Goal: Complete application form: Complete application form

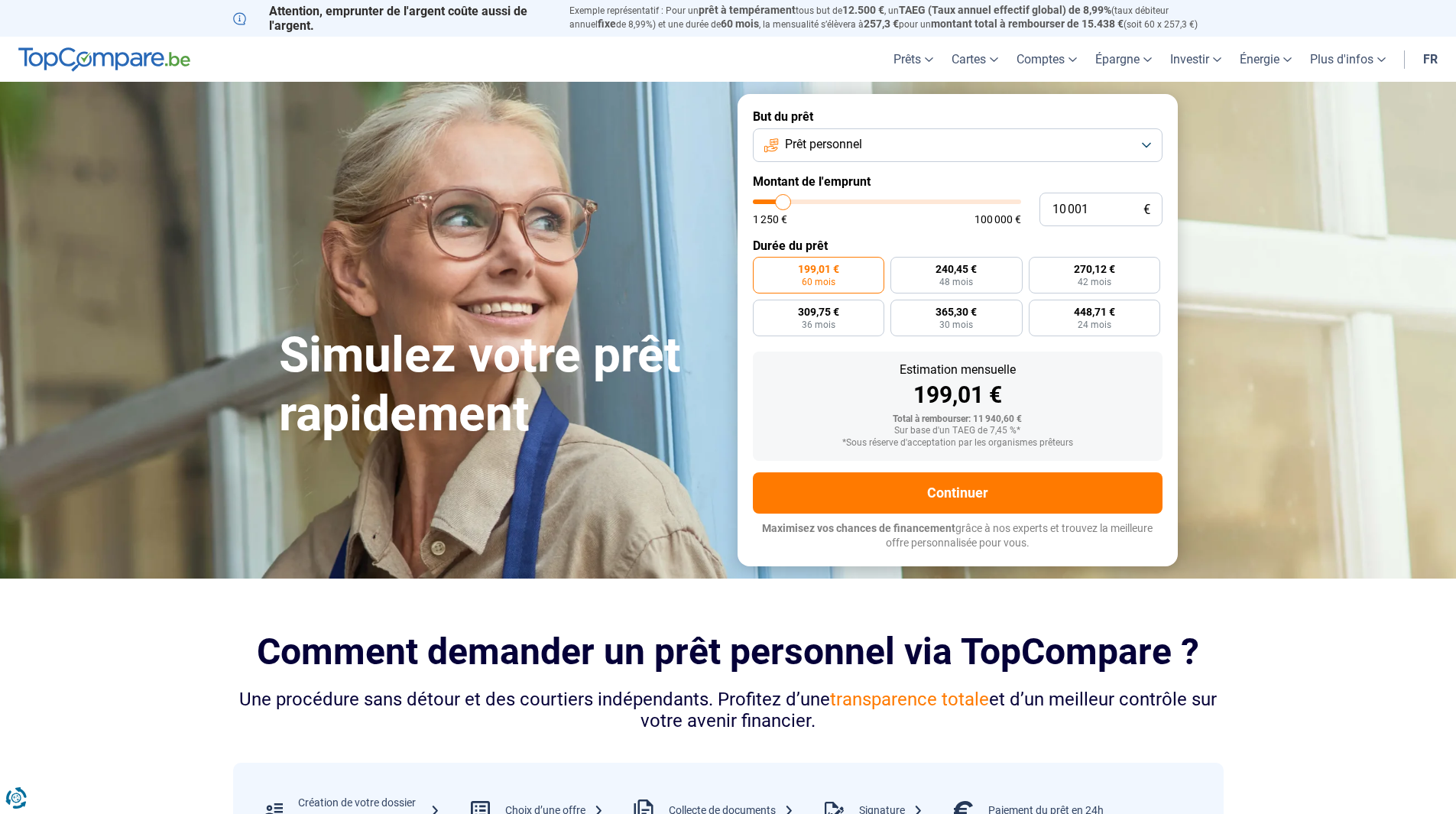
type input "11 250"
type input "11250"
type input "11 750"
type input "11750"
type input "12 500"
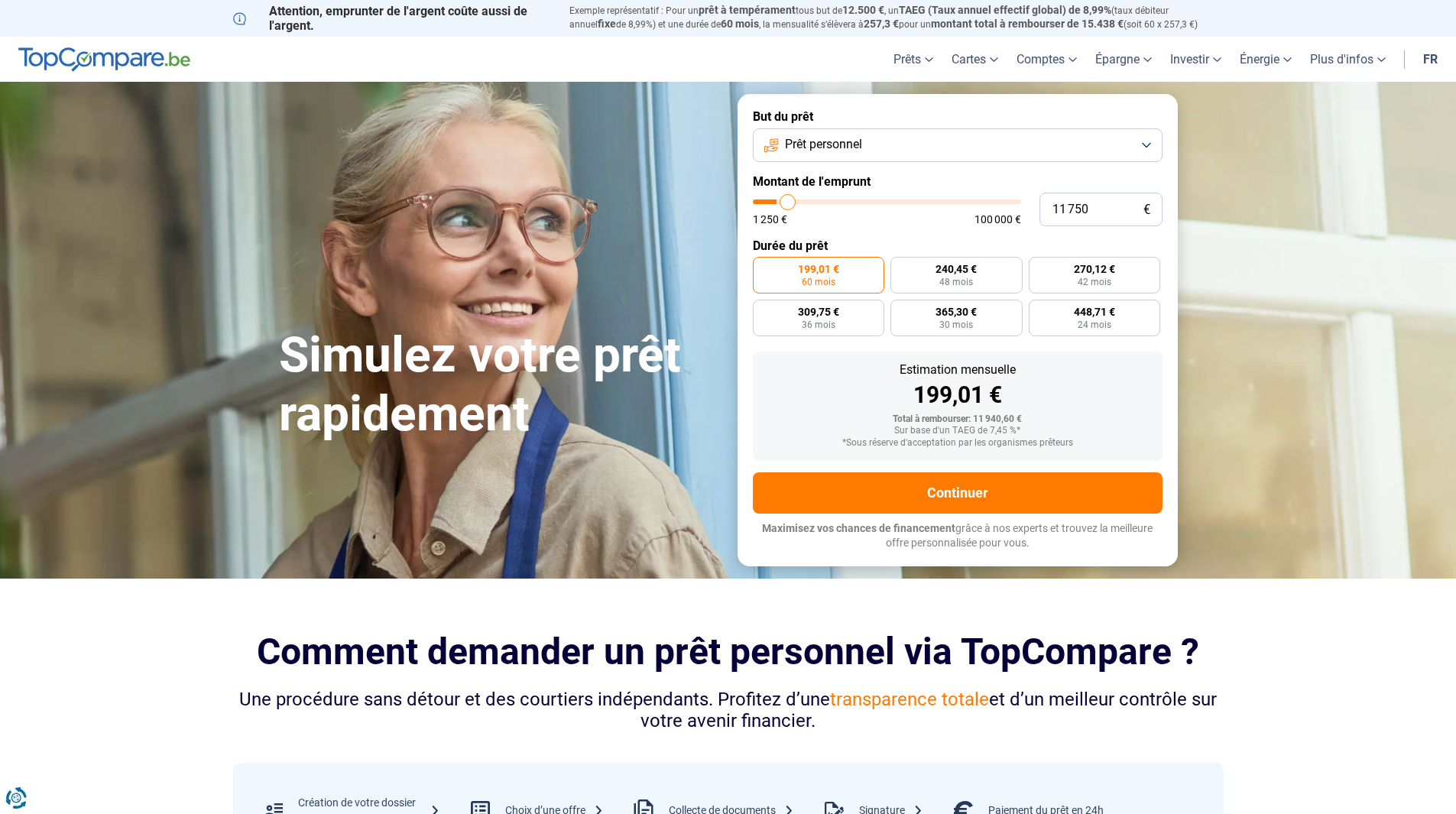
type input "12500"
type input "13 000"
type input "13000"
type input "13 250"
type input "13250"
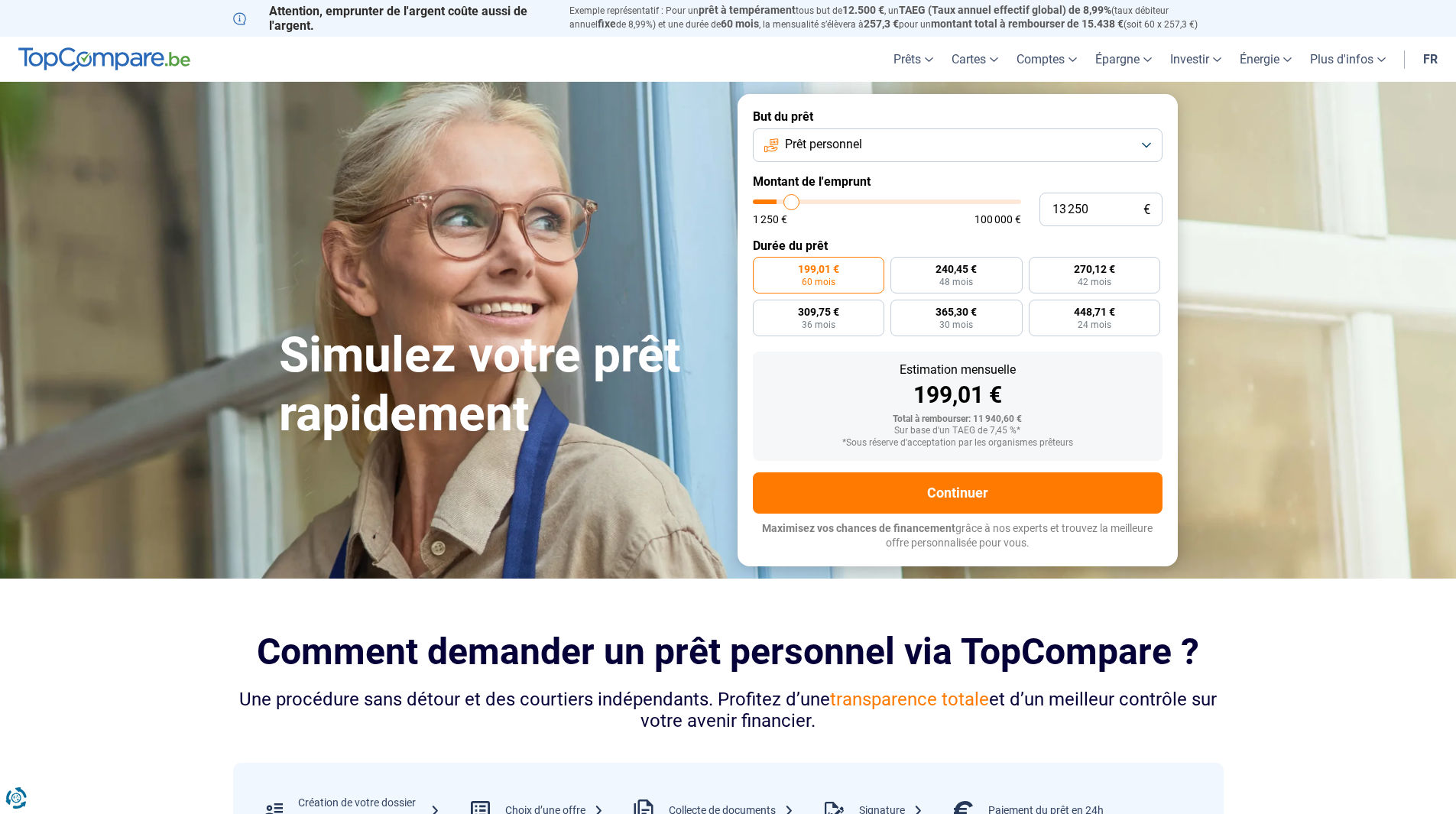
type input "14 250"
type input "14250"
type input "14 500"
type input "14500"
type input "14 750"
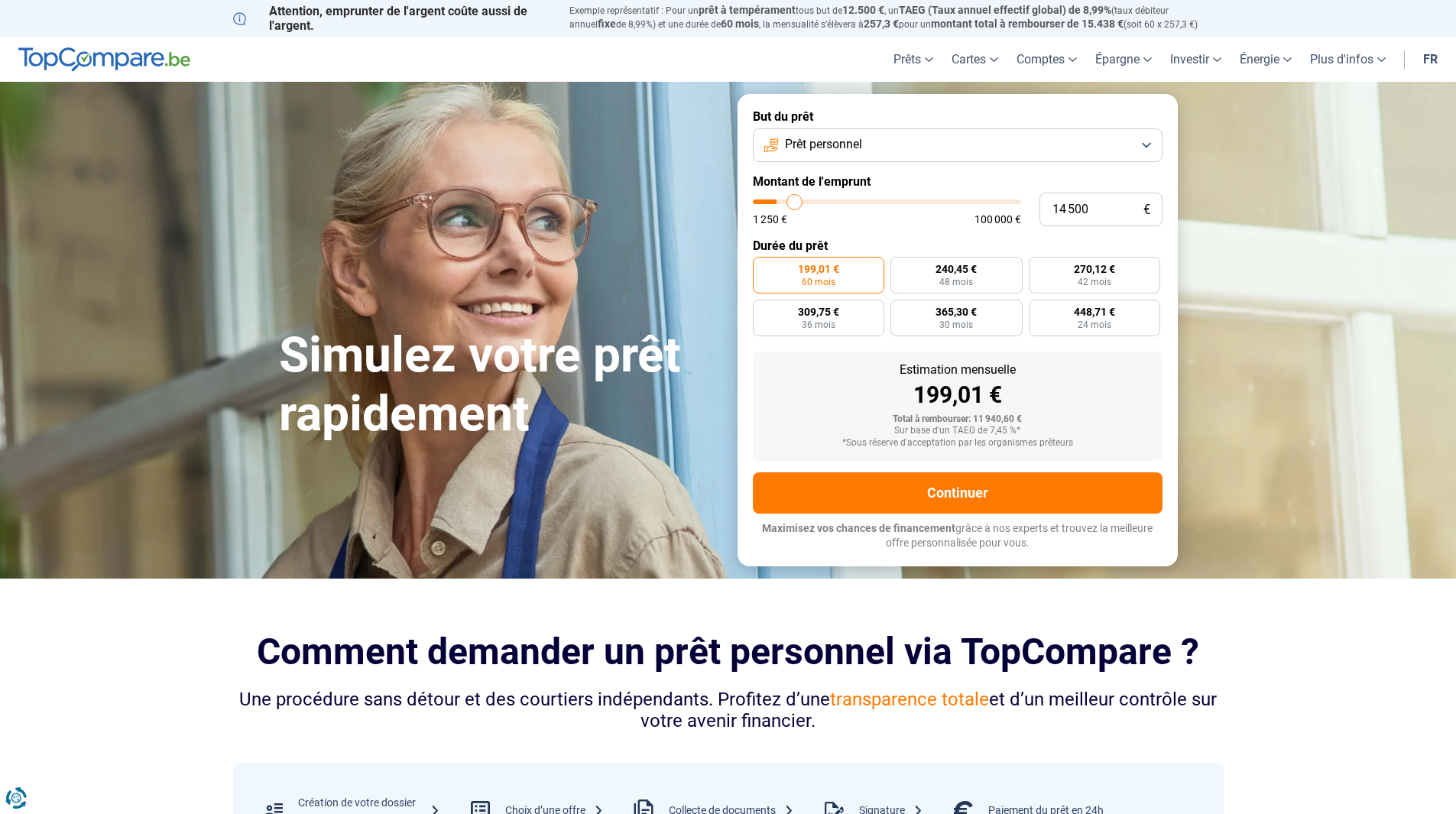
type input "14750"
type input "15 000"
type input "15000"
type input "15 500"
type input "15500"
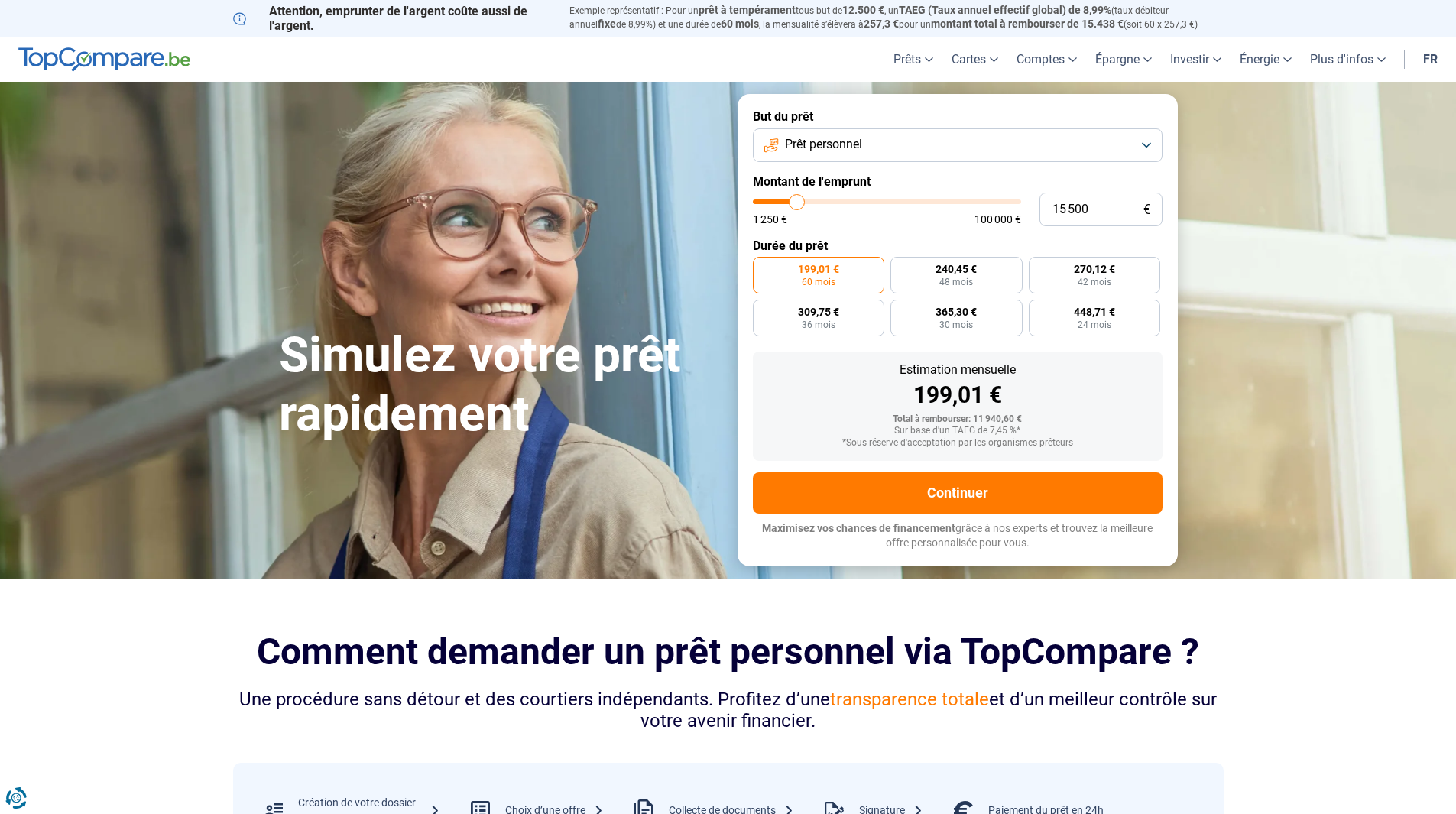
type input "15 750"
type input "15750"
type input "16 250"
type input "16250"
type input "17 250"
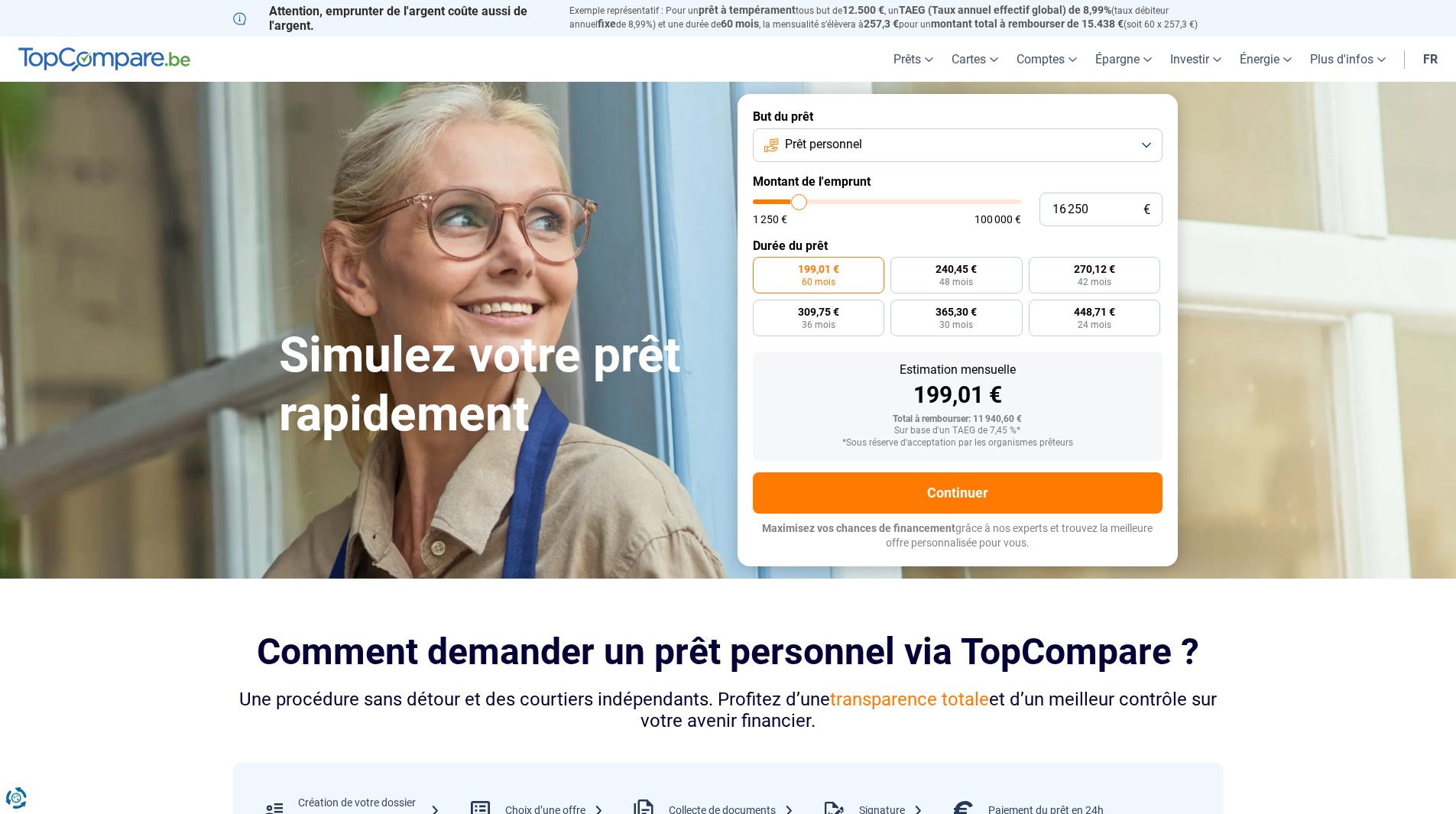
type input "17250"
type input "17 500"
type input "17500"
type input "17 750"
type input "17750"
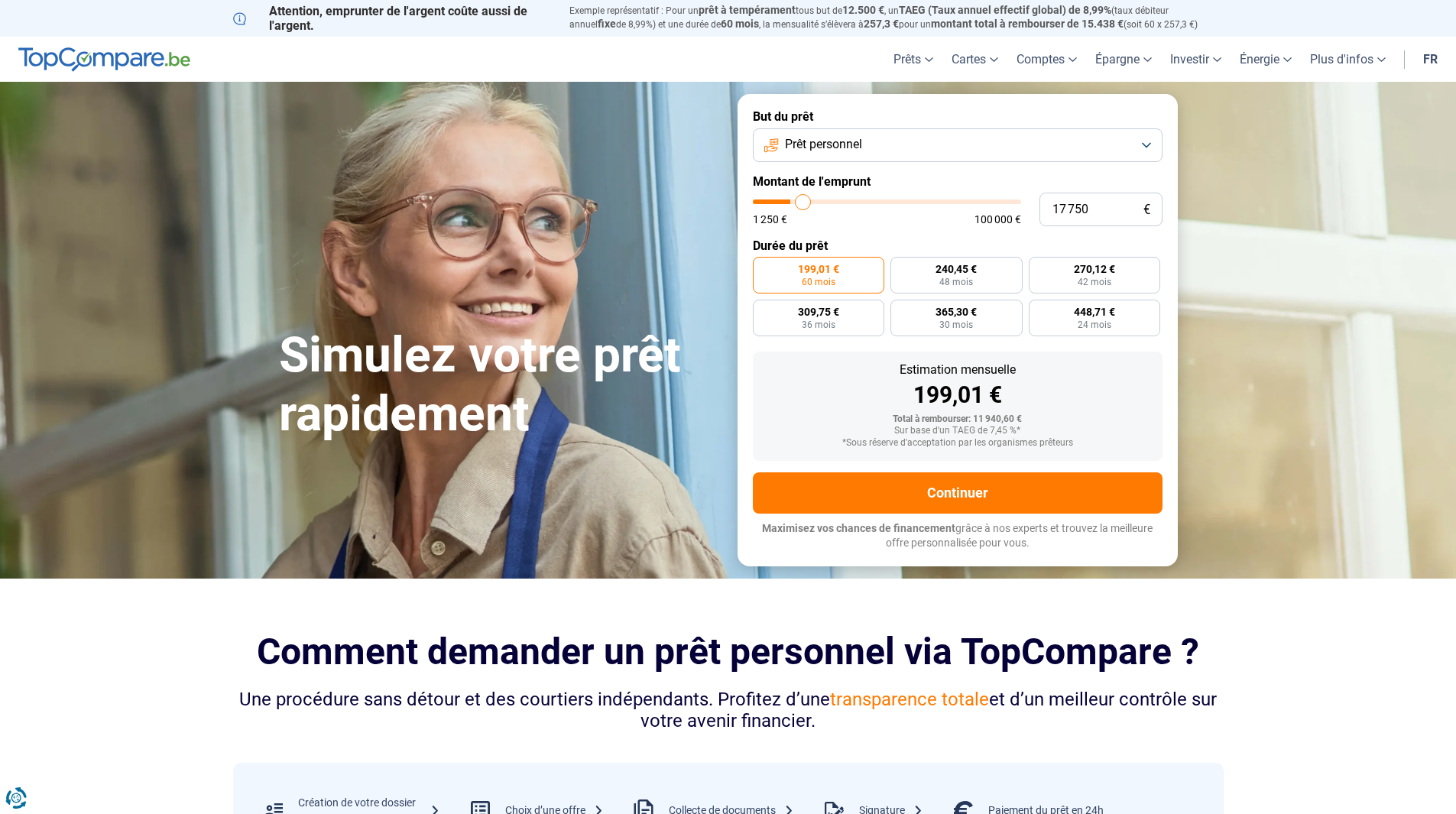
type input "18 000"
type input "18000"
type input "18 750"
type input "18750"
type input "19 000"
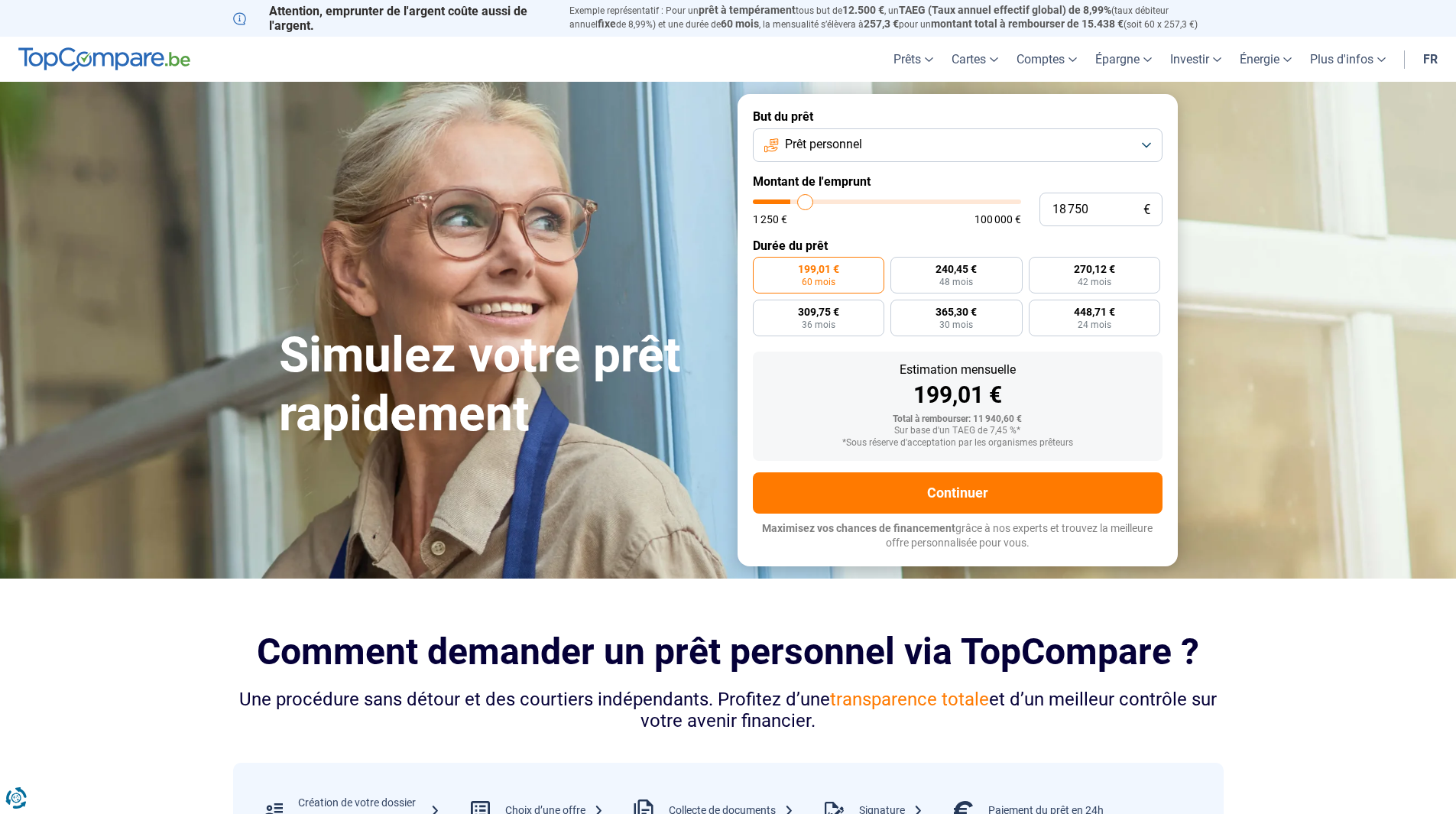
type input "19000"
type input "19 250"
type input "19250"
type input "19 750"
type input "19750"
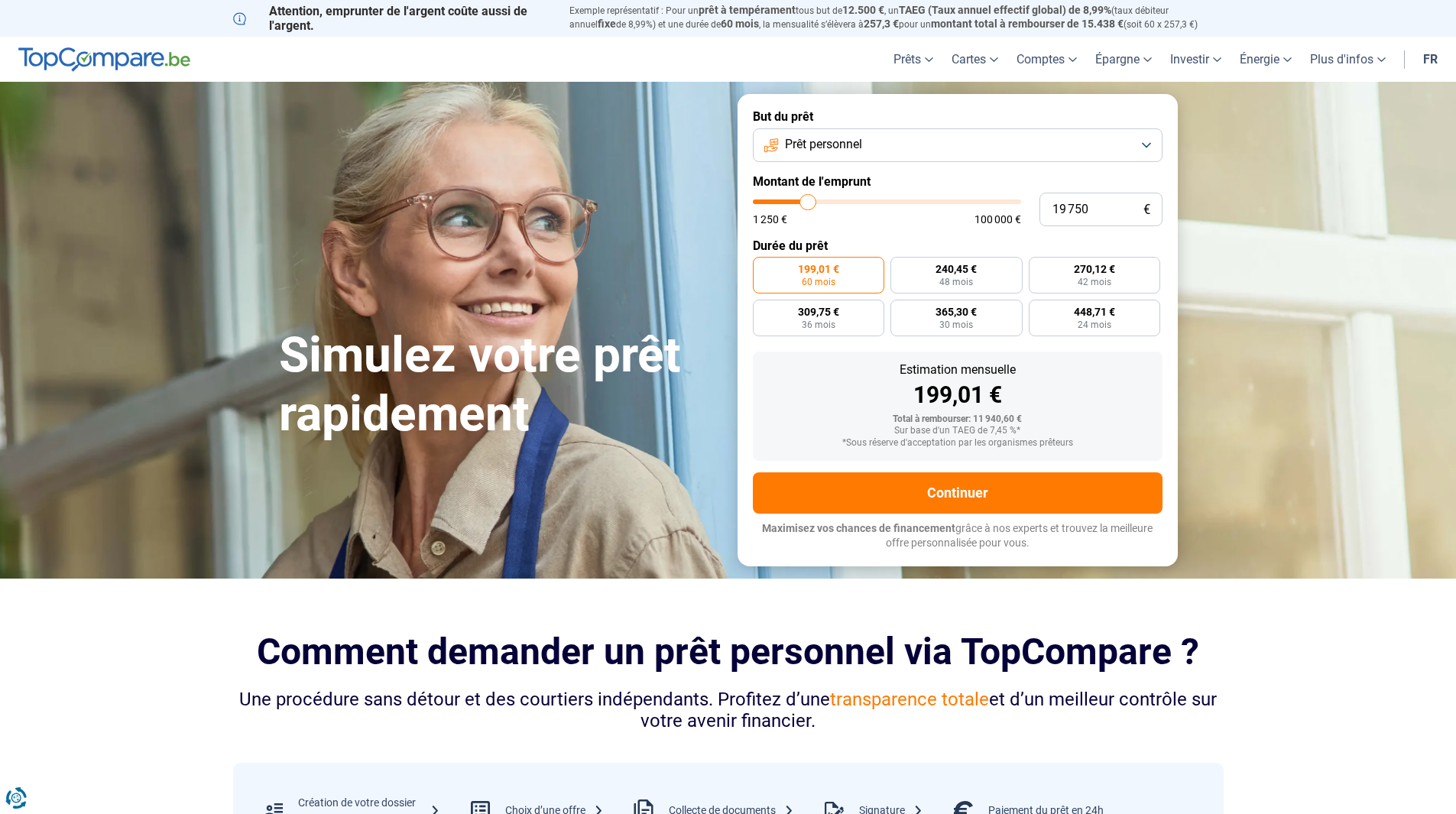
type input "20 250"
type input "20250"
type input "21 250"
type input "21250"
type input "22 250"
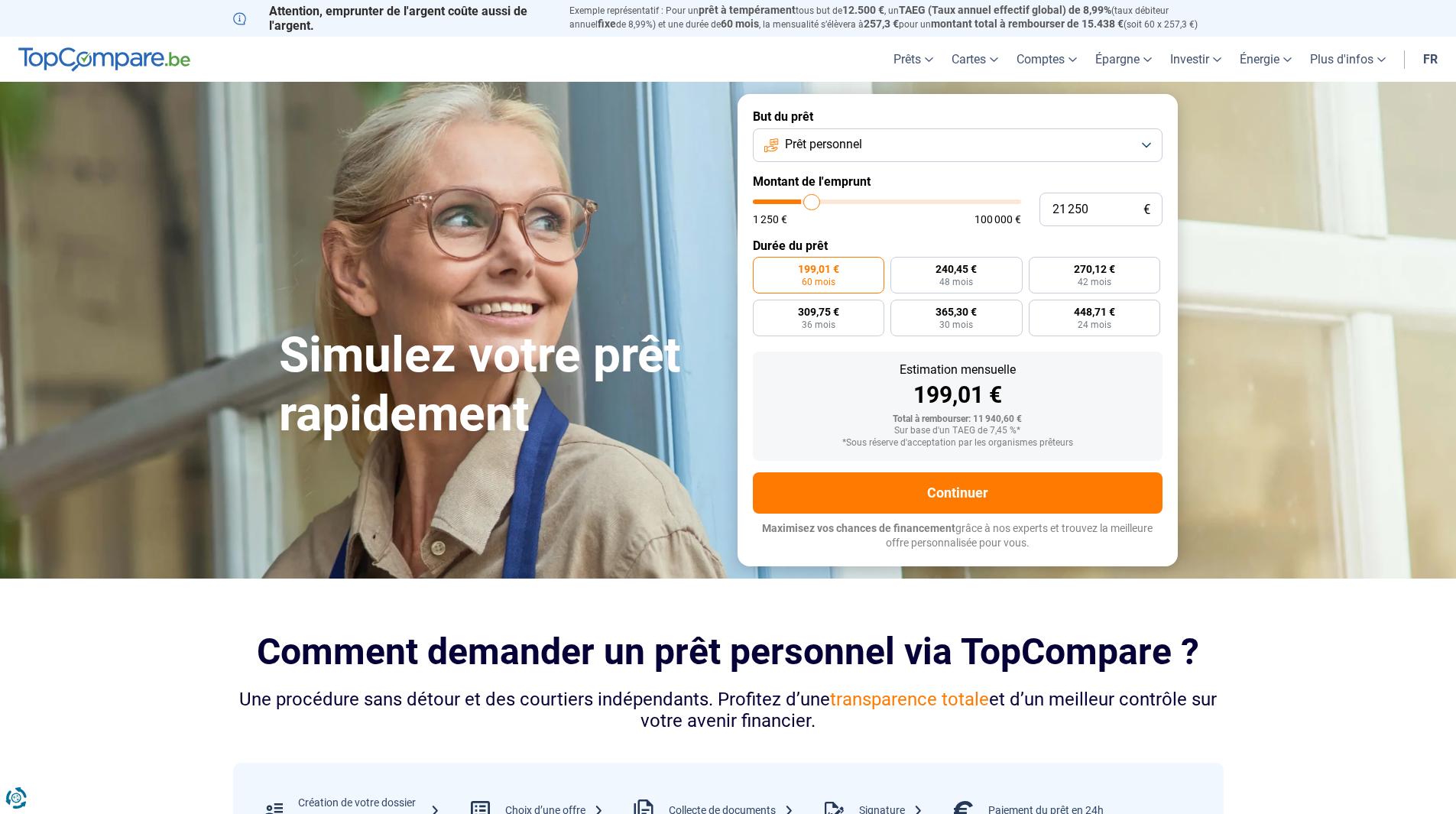
type input "22250"
type input "23 250"
type input "23250"
type input "23 750"
type input "23750"
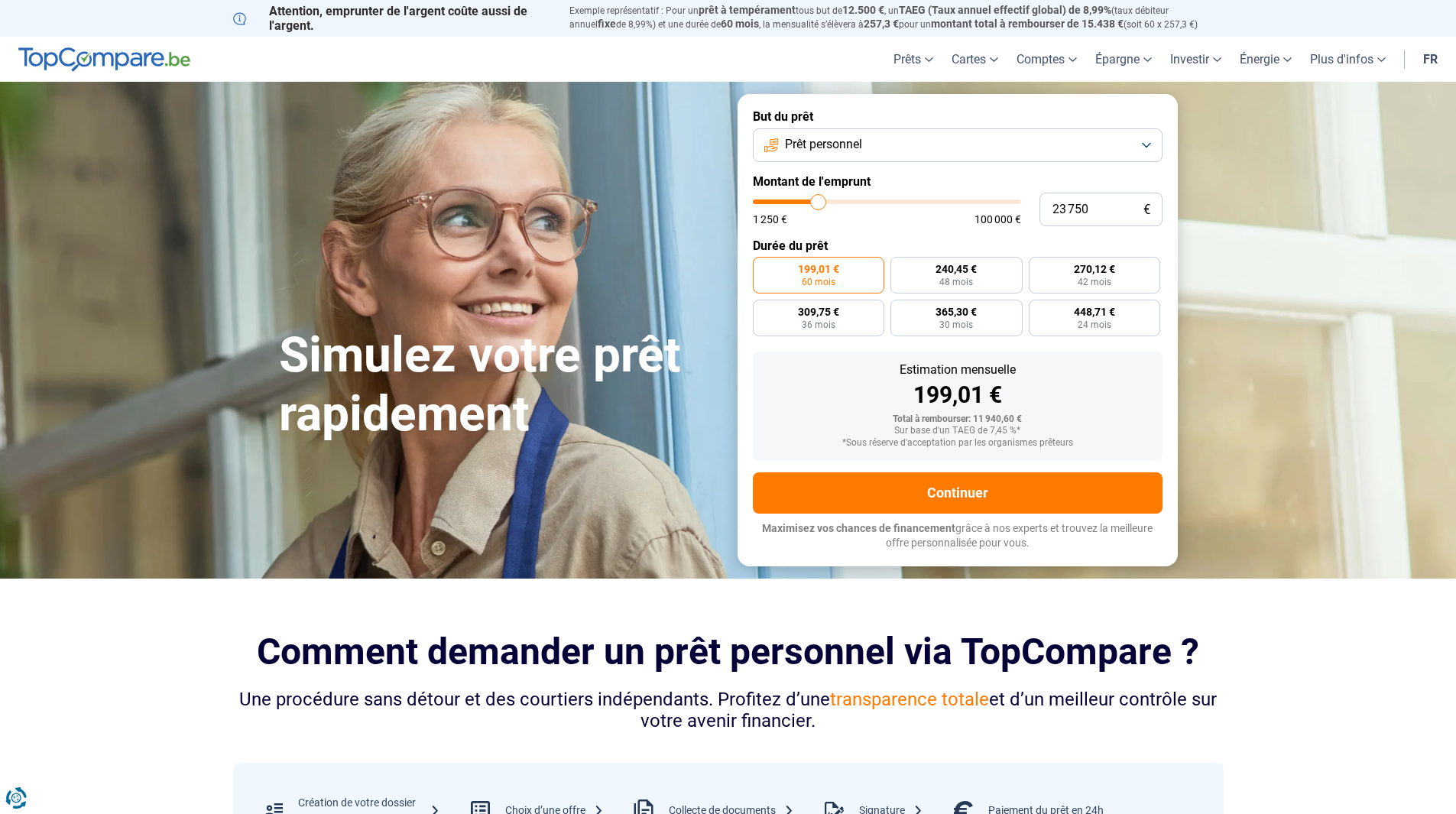
type input "24 500"
type input "24500"
type input "24 750"
type input "24750"
type input "25 000"
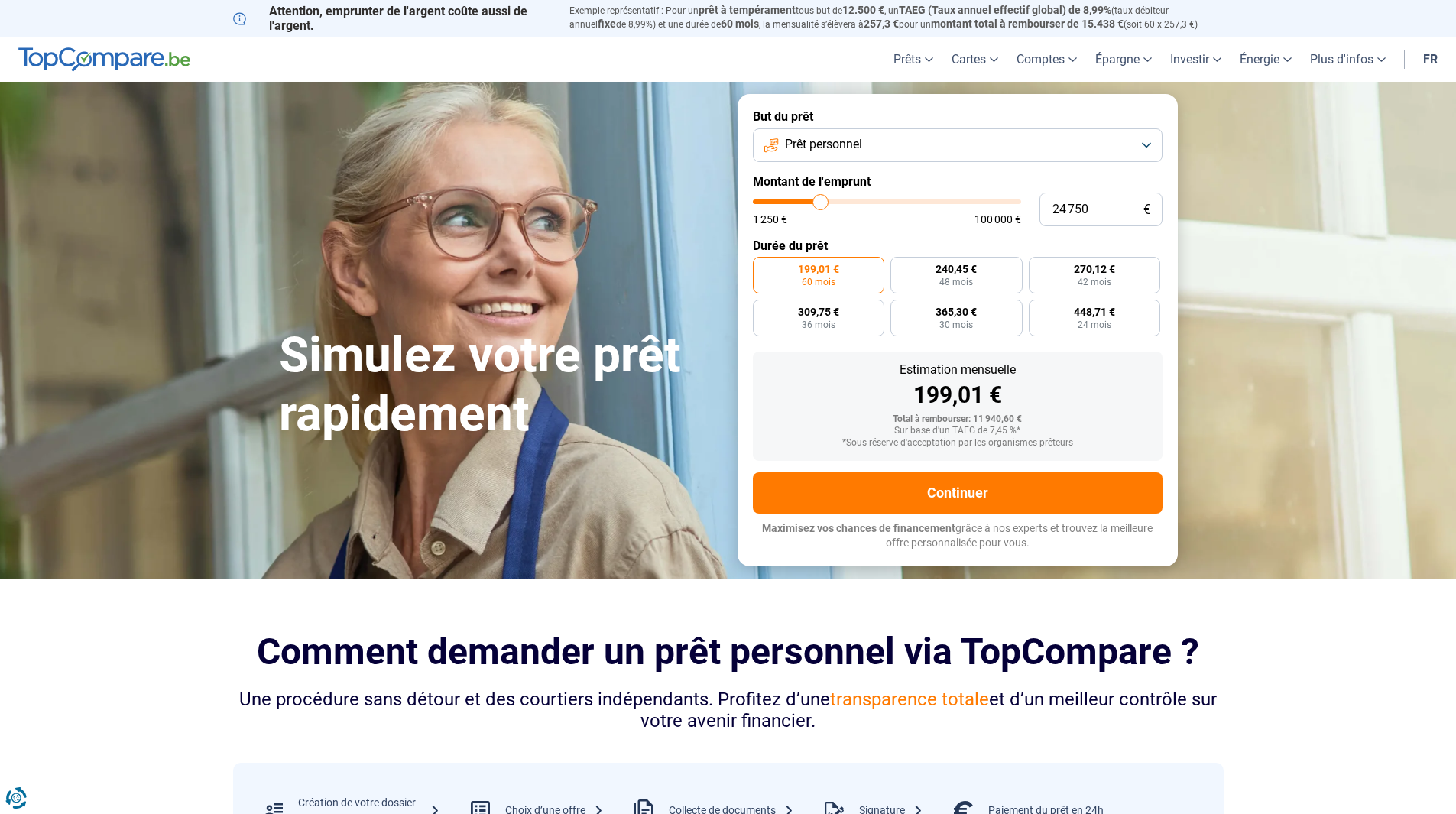
type input "25000"
type input "25 250"
type input "25250"
type input "25 750"
type input "25750"
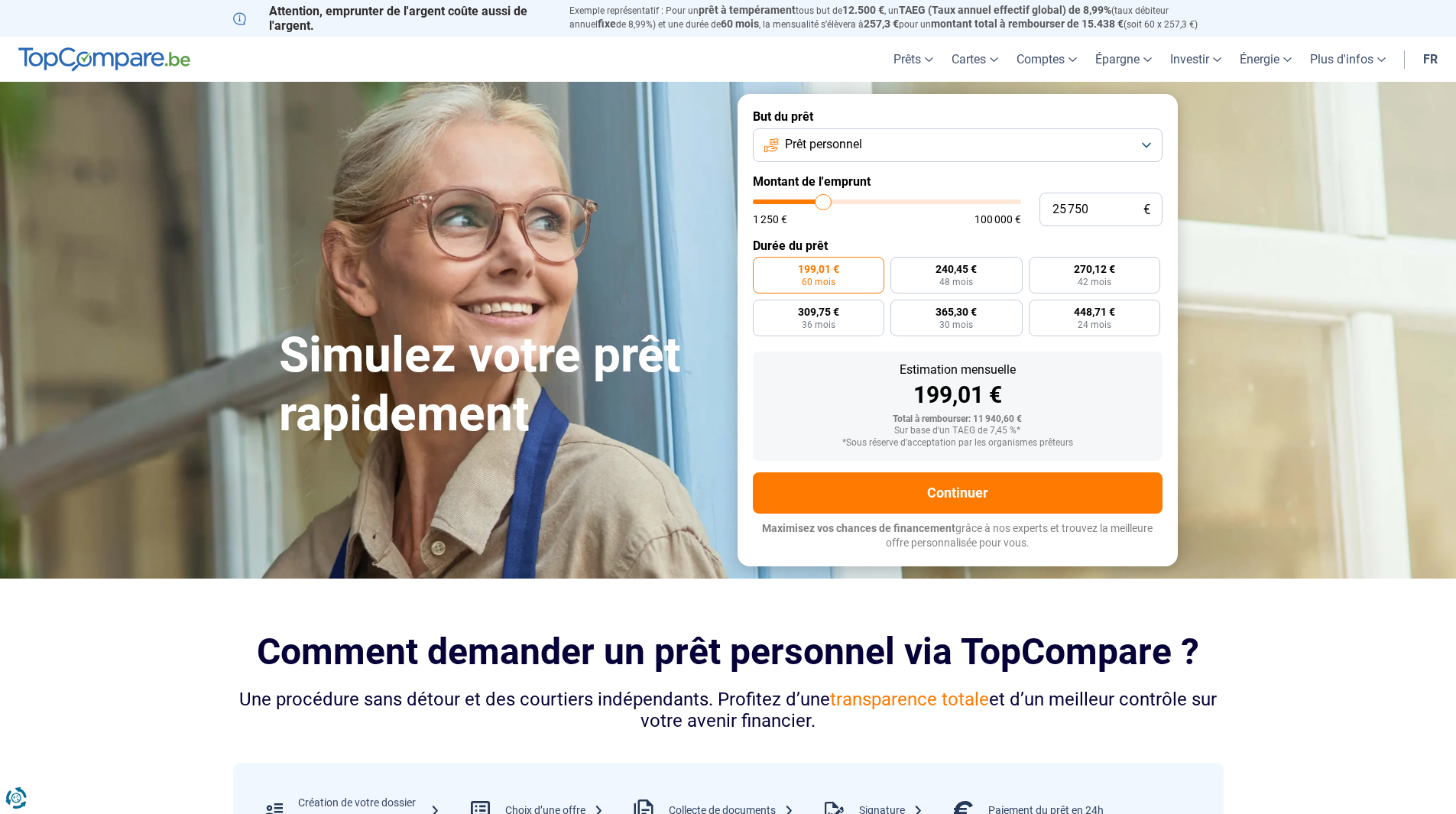
type input "26 250"
type input "26250"
type input "26 500"
type input "26500"
type input "26 750"
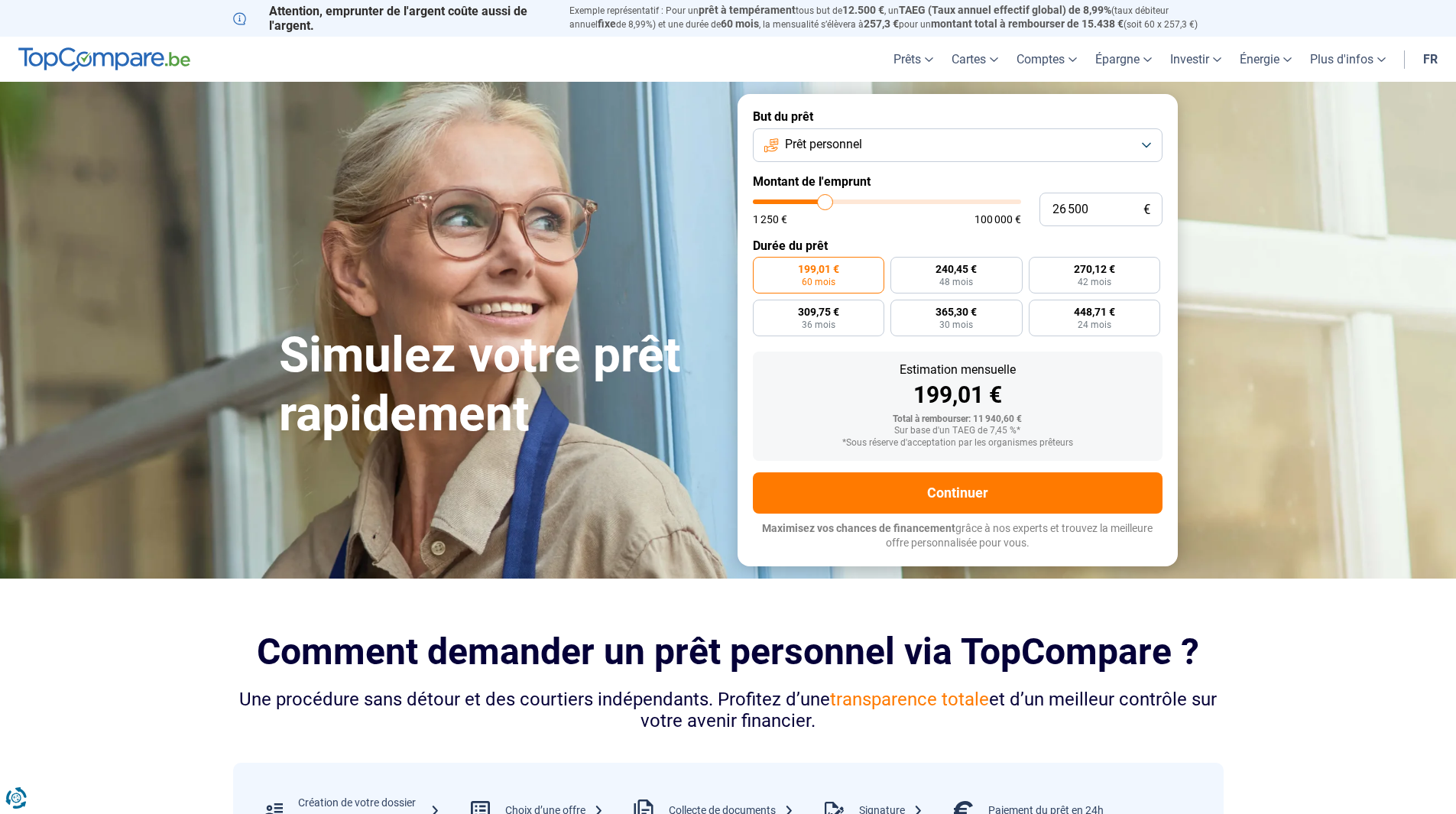
type input "26750"
type input "27 250"
type input "27250"
type input "27 500"
type input "27500"
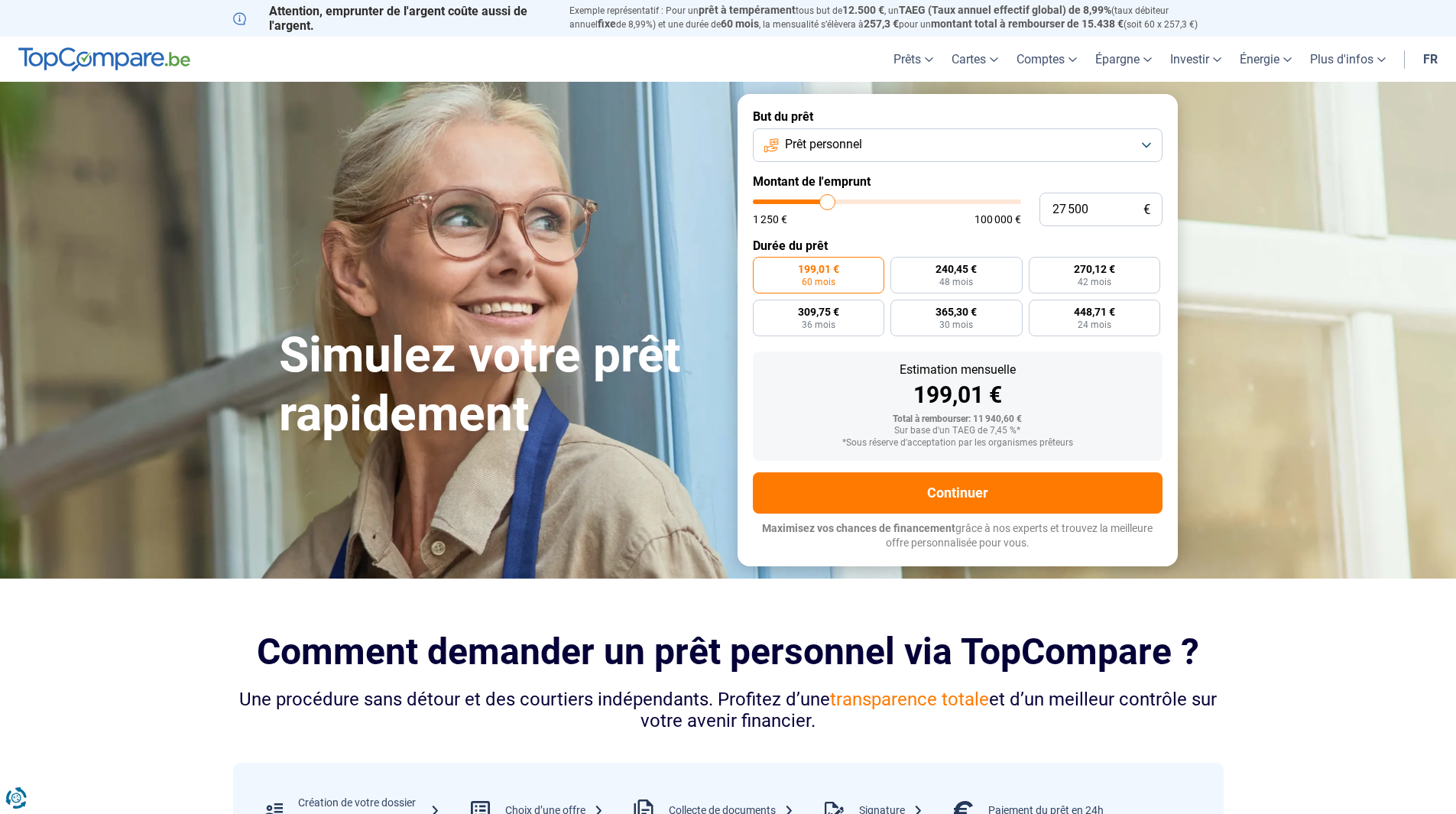
type input "27 750"
type input "27750"
type input "28 000"
type input "28000"
type input "28 250"
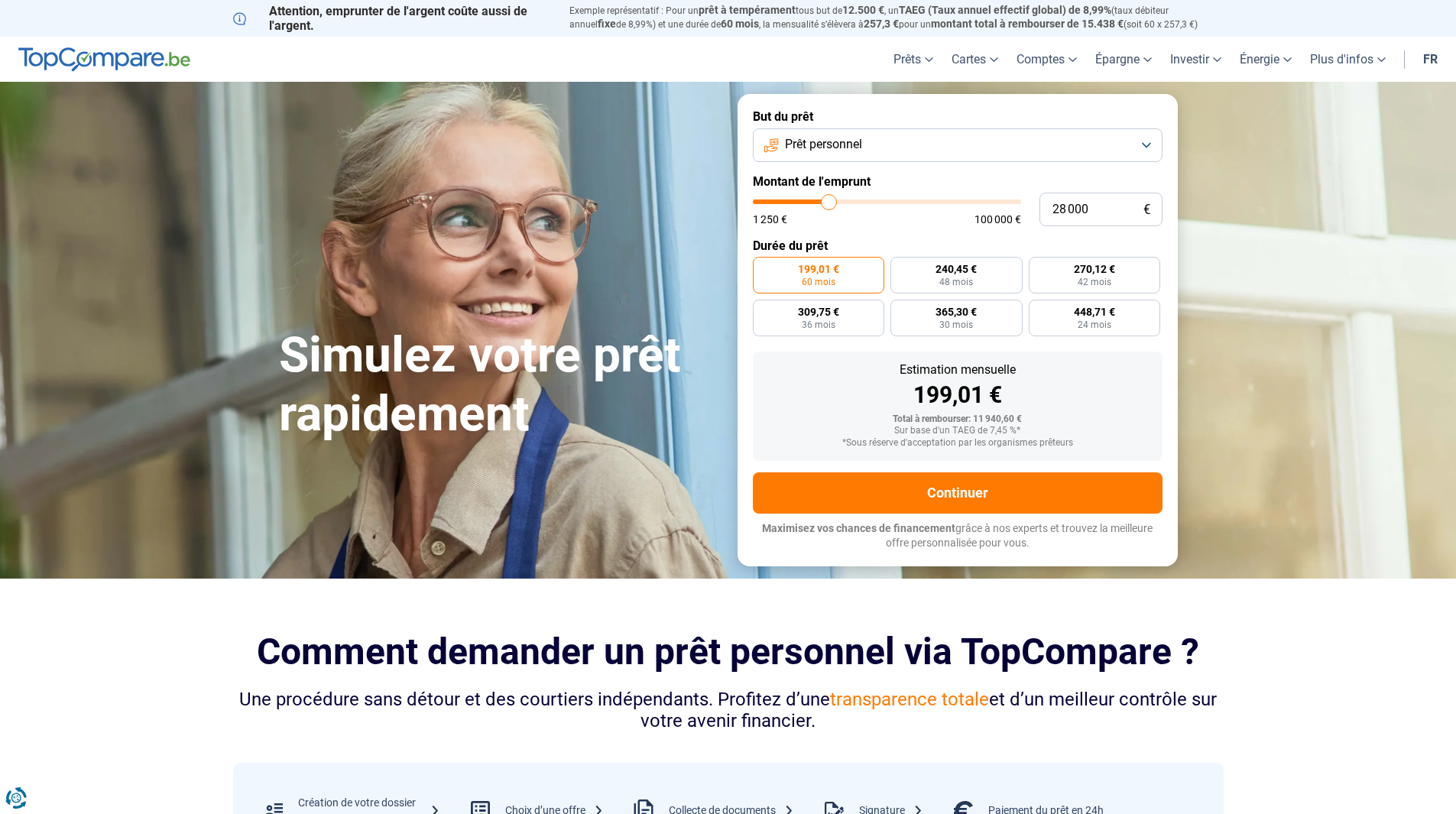
type input "28250"
type input "28 750"
type input "28750"
type input "29 000"
type input "29000"
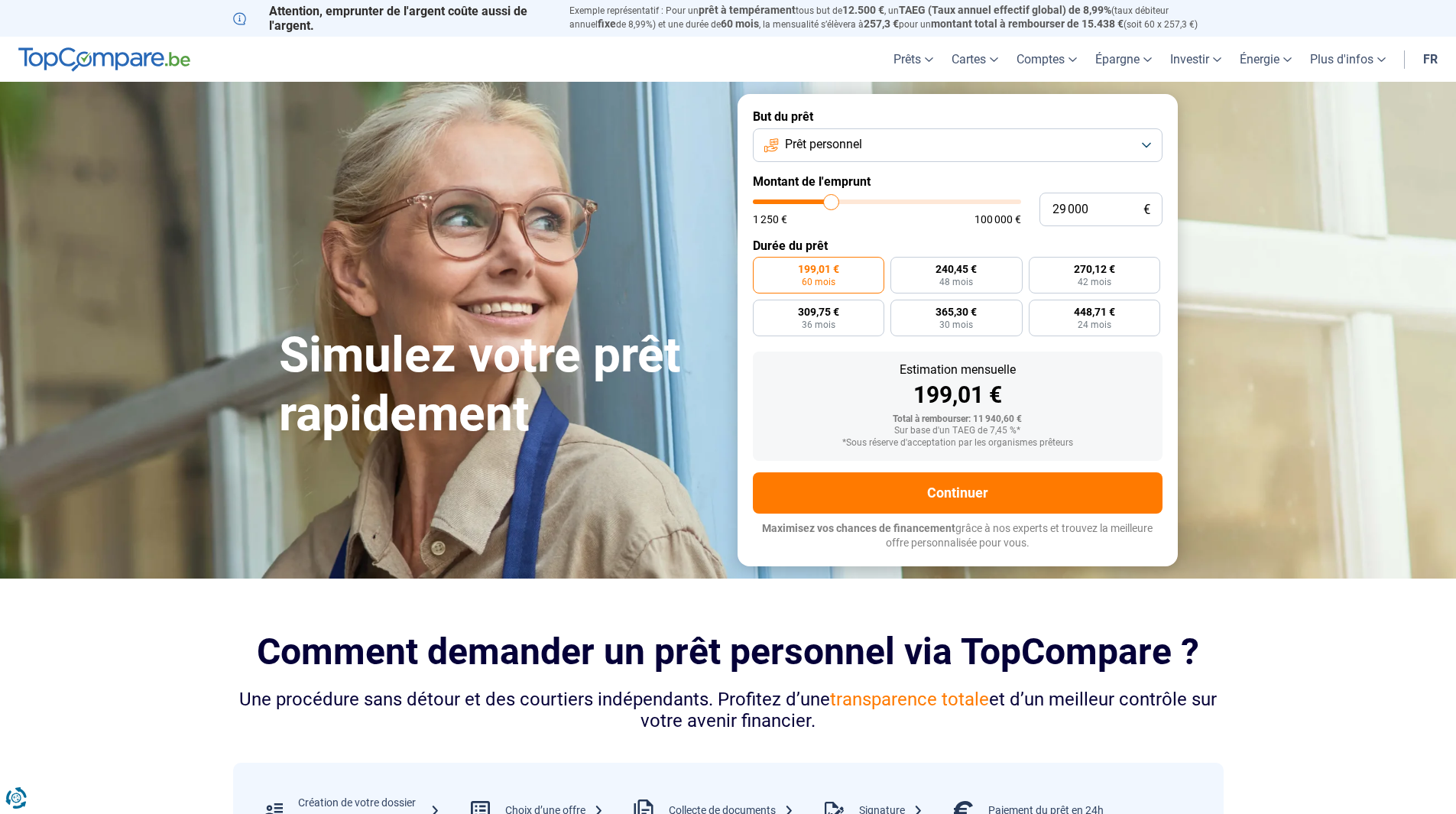
type input "29 250"
type input "29250"
type input "29 500"
type input "29500"
type input "29 750"
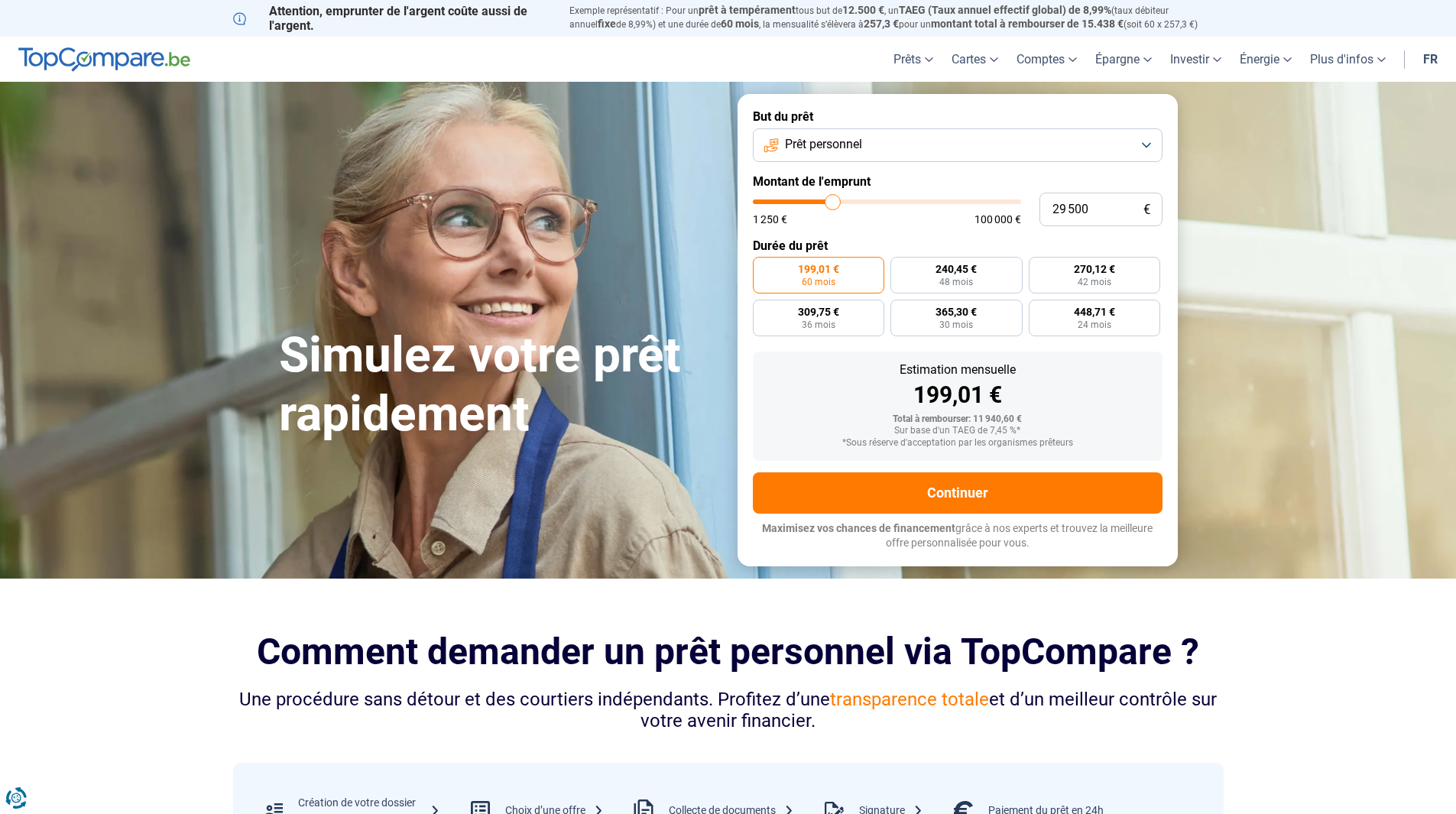
type input "29750"
type input "30 250"
drag, startPoint x: 786, startPoint y: 198, endPoint x: 834, endPoint y: 201, distance: 48.1
type input "30250"
click at [834, 201] on input "range" at bounding box center [887, 202] width 268 height 5
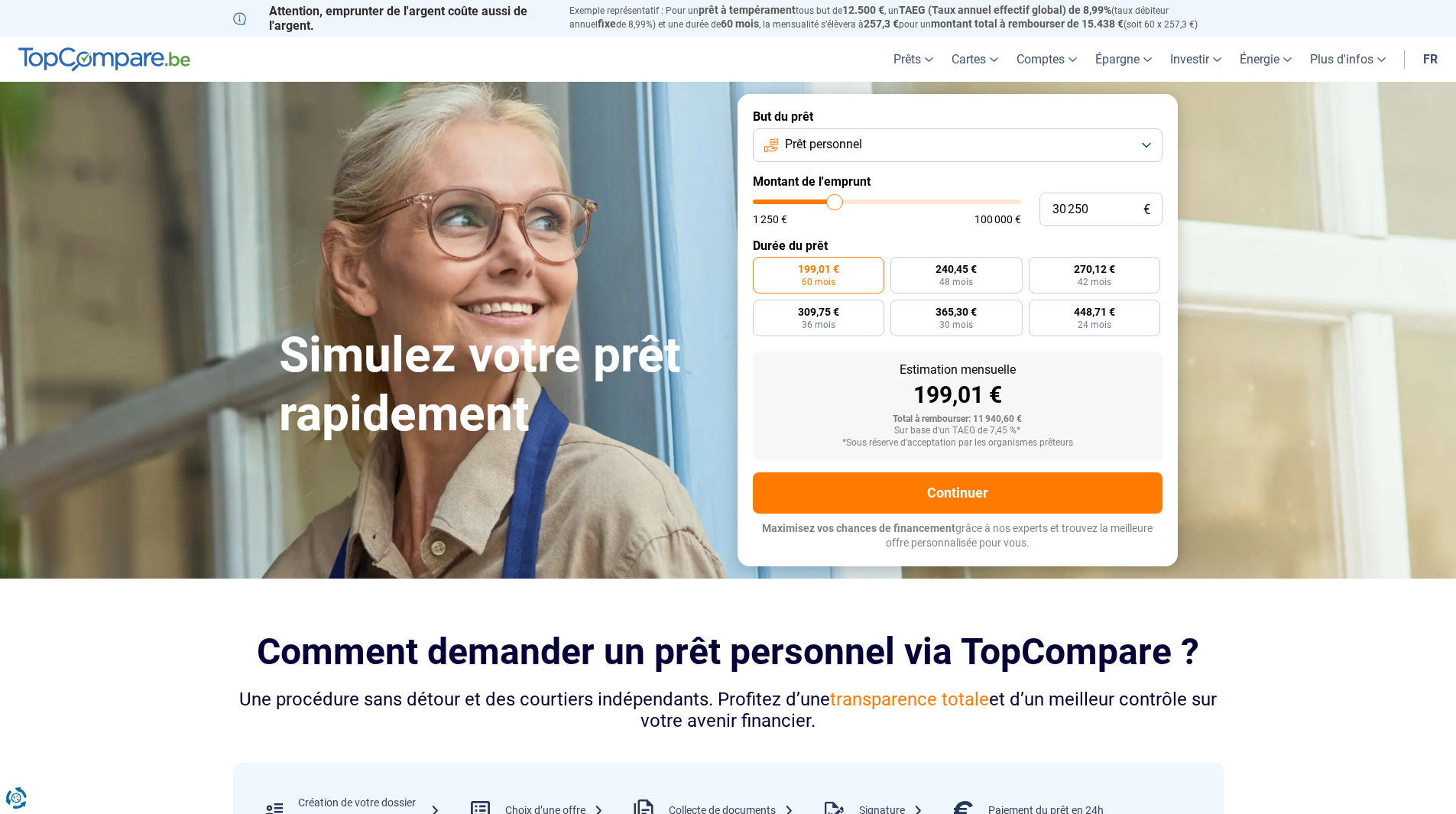
radio input "false"
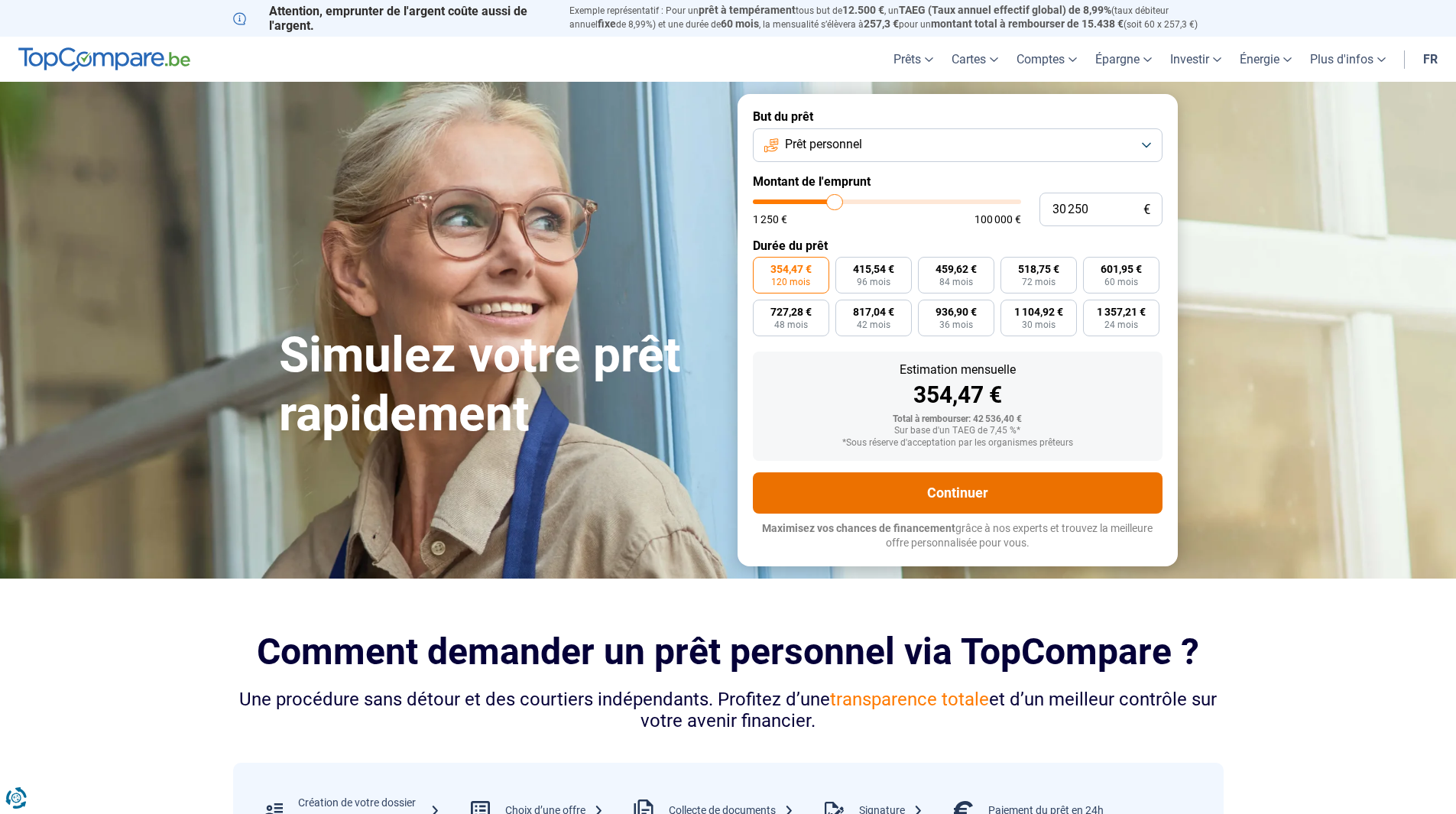
click at [942, 488] on button "Continuer" at bounding box center [958, 492] width 409 height 41
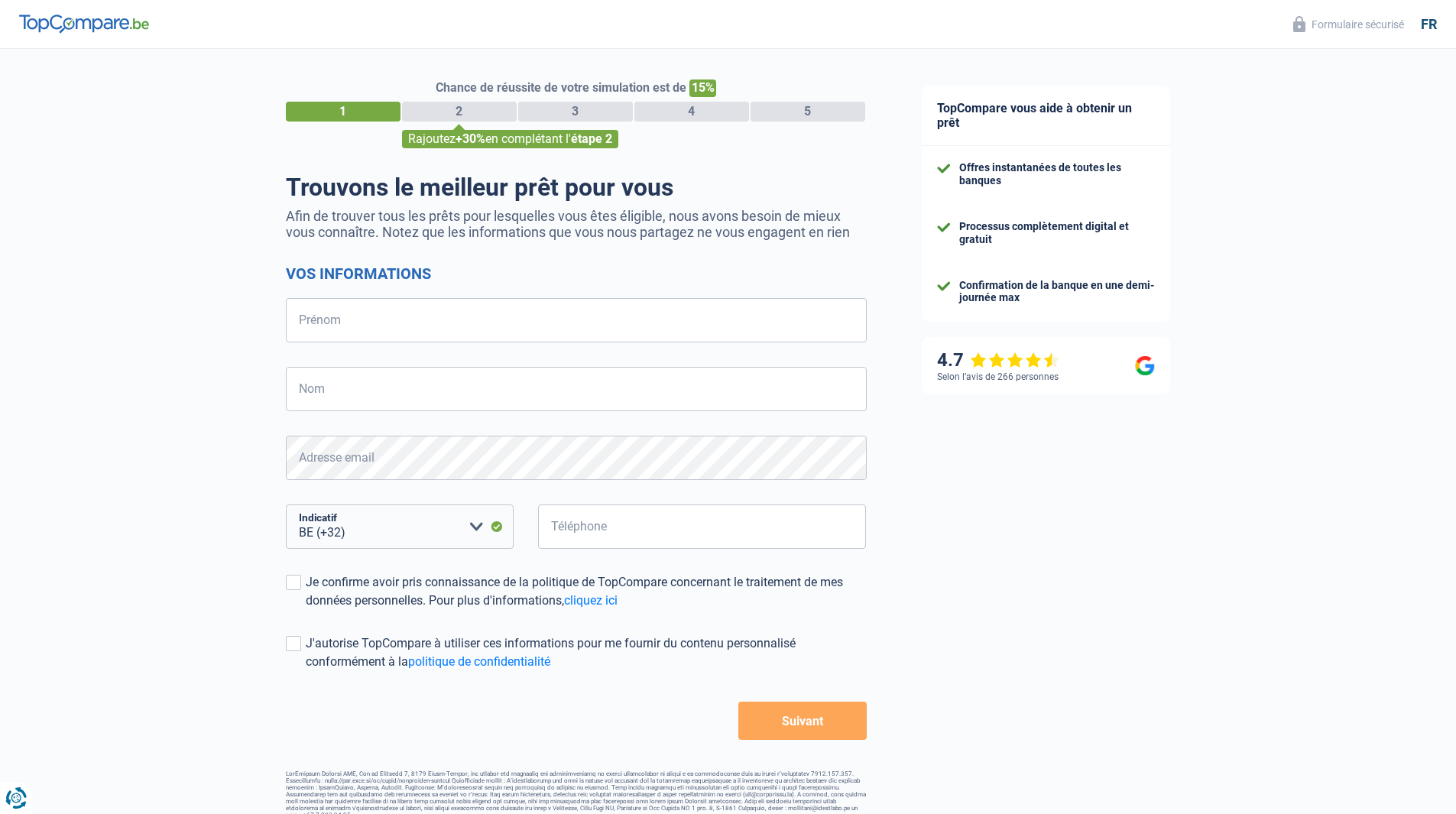
select select "32"
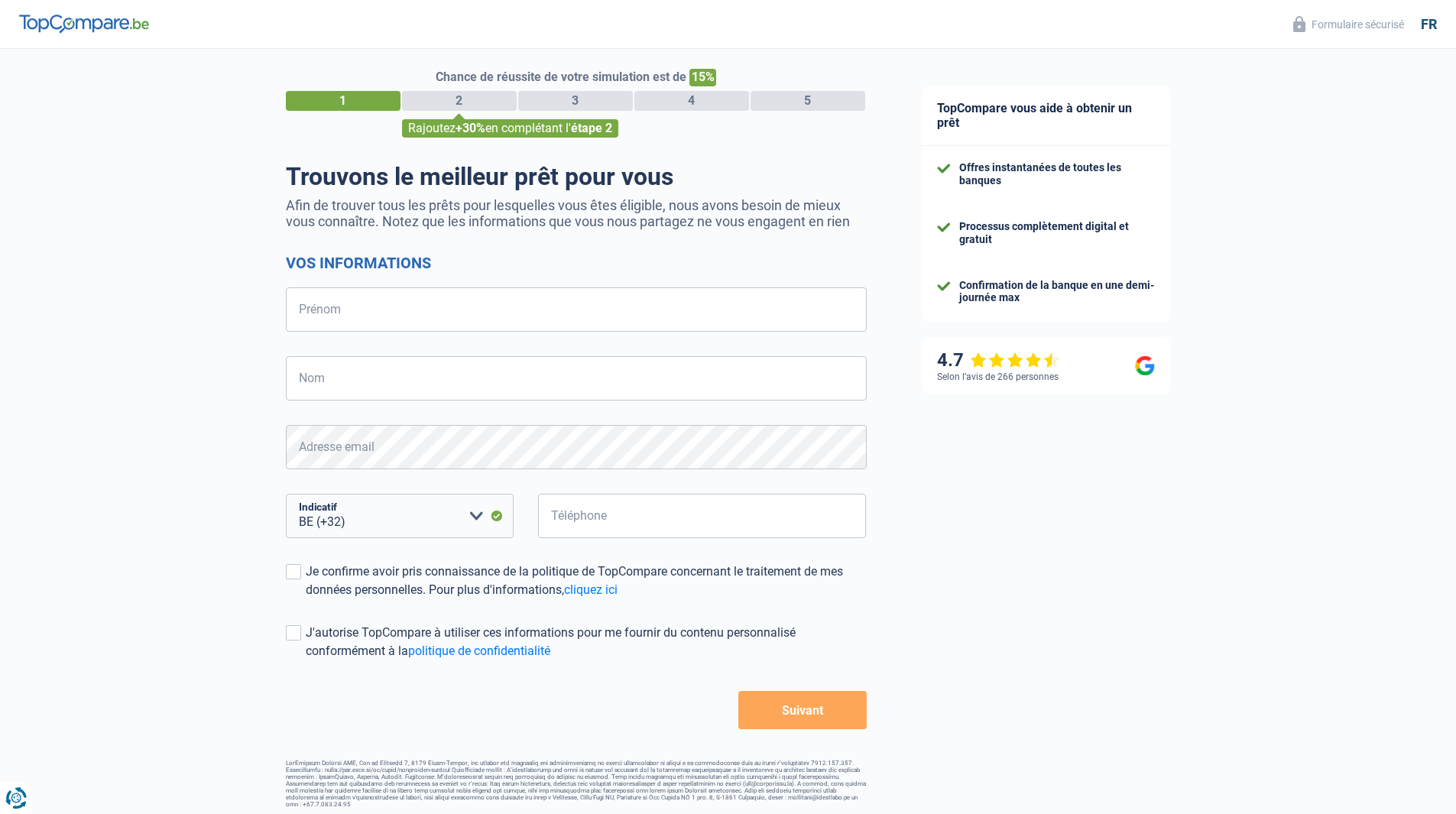
scroll to position [16, 0]
